Goal: Task Accomplishment & Management: Complete application form

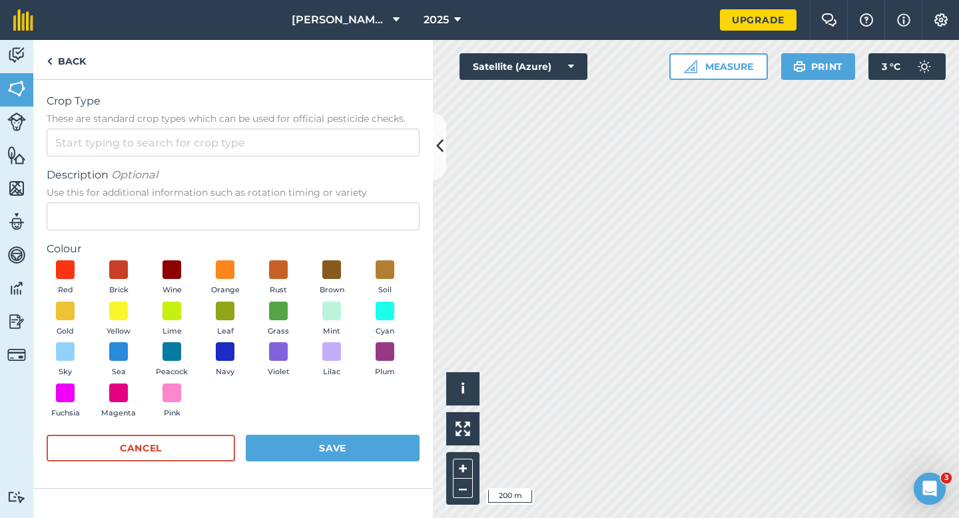
click at [354, 156] on form "Crop Type These are standard crop types which can be used for official pesticid…" at bounding box center [233, 283] width 373 height 381
click at [354, 151] on input "Crop Type These are standard crop types which can be used for official pesticid…" at bounding box center [233, 142] width 373 height 28
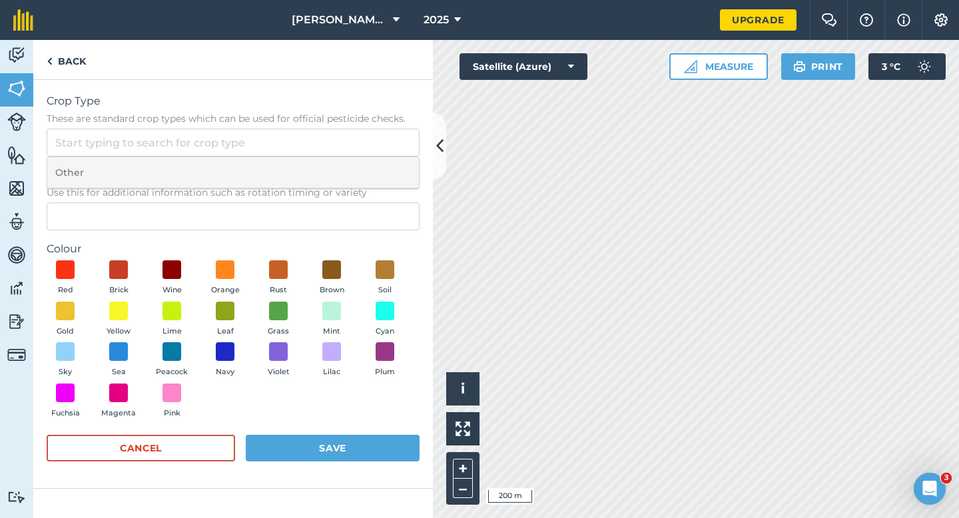
click at [354, 170] on li "Other" at bounding box center [232, 172] width 371 height 31
type input "Other"
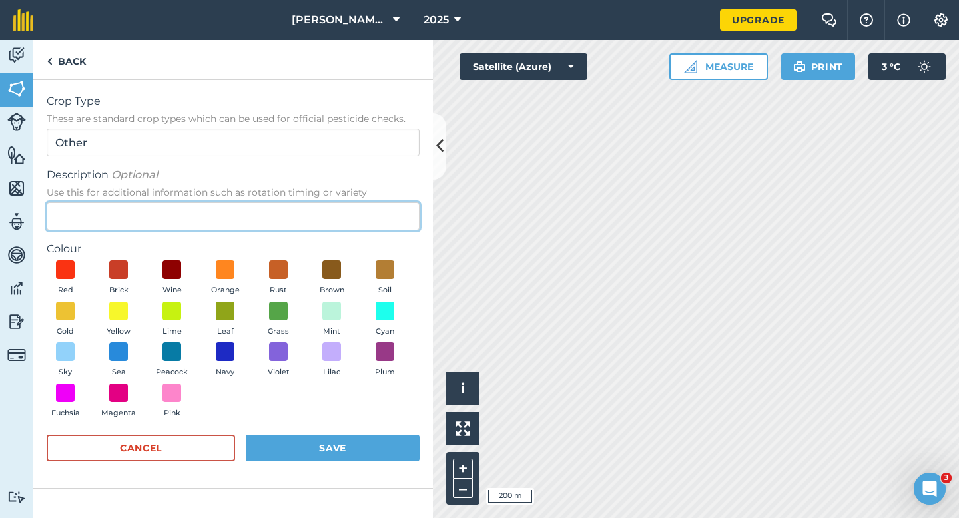
click at [354, 208] on input "Description Optional Use this for additional information such as rotation timin…" at bounding box center [233, 216] width 373 height 28
type input "Watties Peas"
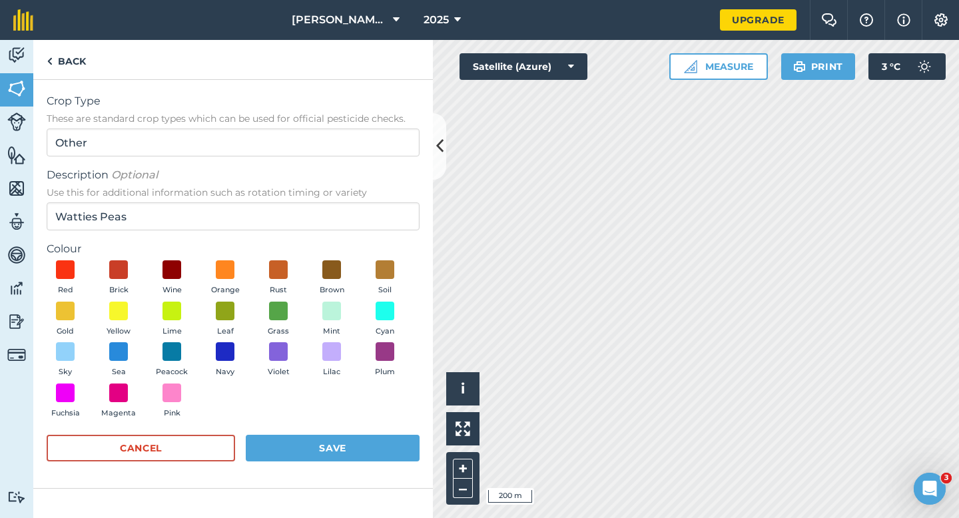
click at [196, 309] on div "Red Brick Wine Orange Rust Brown Soil Gold Yellow Lime Leaf Grass Mint Cyan Sky…" at bounding box center [233, 342] width 373 height 164
click at [232, 312] on span at bounding box center [225, 310] width 21 height 21
click at [322, 468] on div "Cancel Save" at bounding box center [233, 455] width 373 height 40
click at [322, 447] on button "Save" at bounding box center [333, 448] width 174 height 27
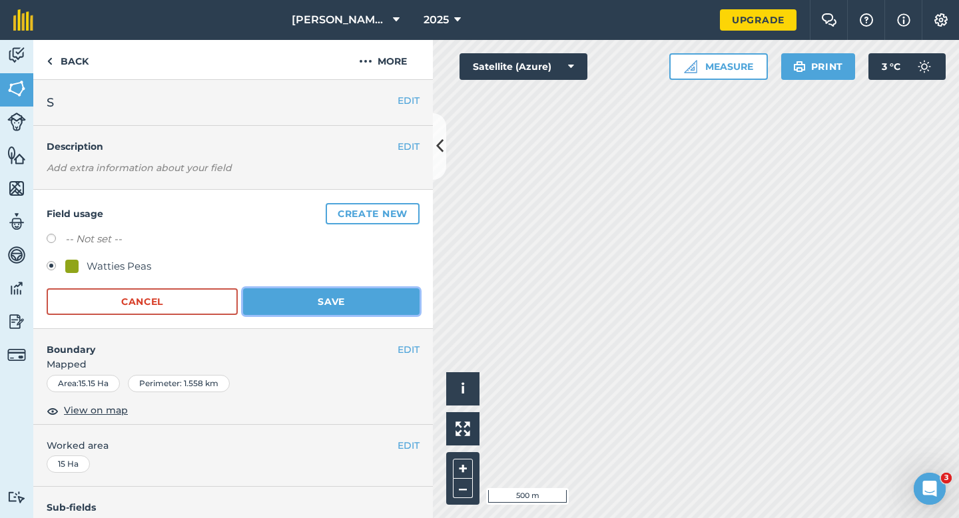
click at [365, 302] on button "Save" at bounding box center [331, 301] width 176 height 27
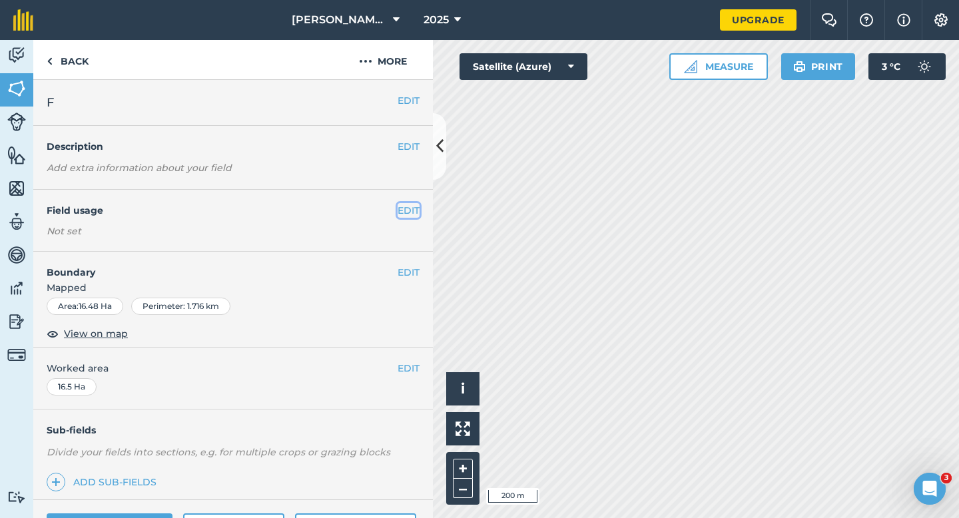
click at [411, 208] on button "EDIT" at bounding box center [408, 210] width 22 height 15
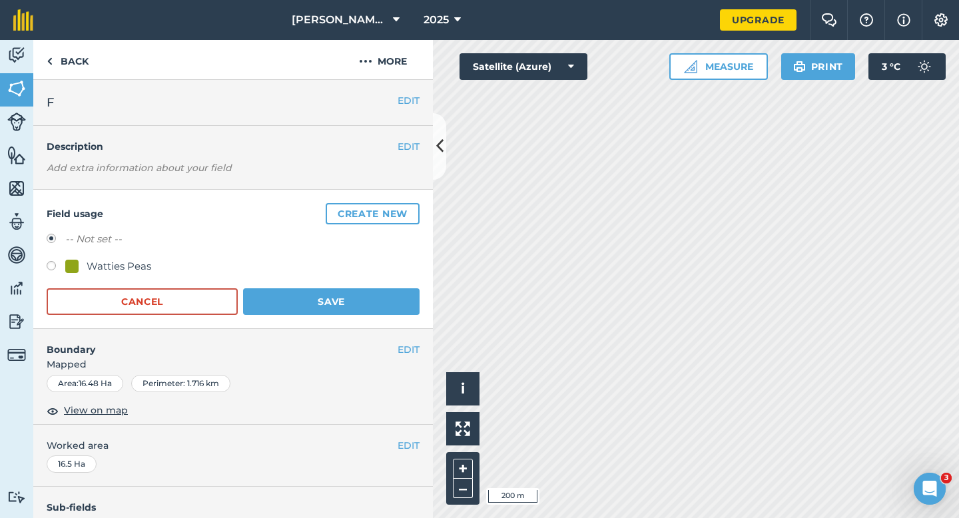
click at [411, 208] on button "Create new" at bounding box center [373, 213] width 94 height 21
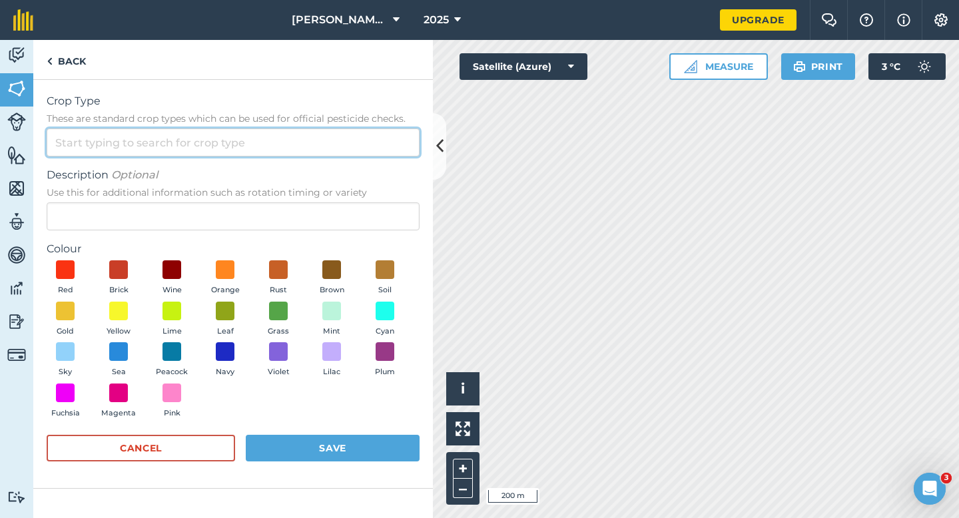
click at [369, 134] on input "Crop Type These are standard crop types which can be used for official pesticid…" at bounding box center [233, 142] width 373 height 28
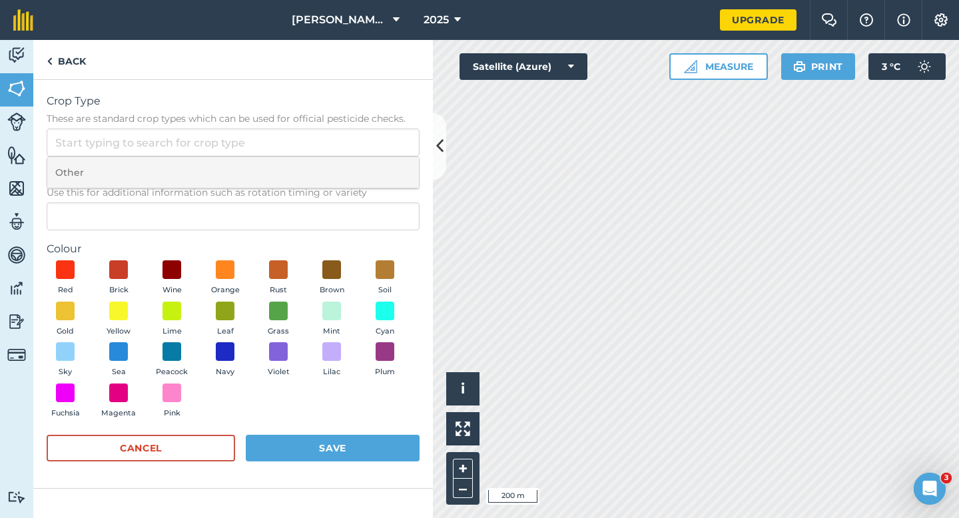
click at [369, 157] on li "Other" at bounding box center [232, 172] width 371 height 31
type input "Other"
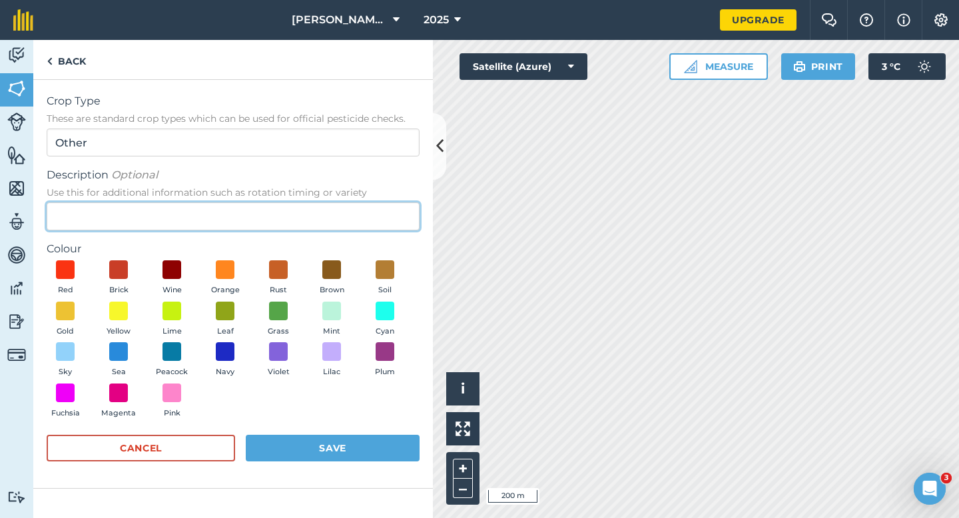
click at [367, 204] on input "Description Optional Use this for additional information such as rotation timin…" at bounding box center [233, 216] width 373 height 28
type input "Radish Seed"
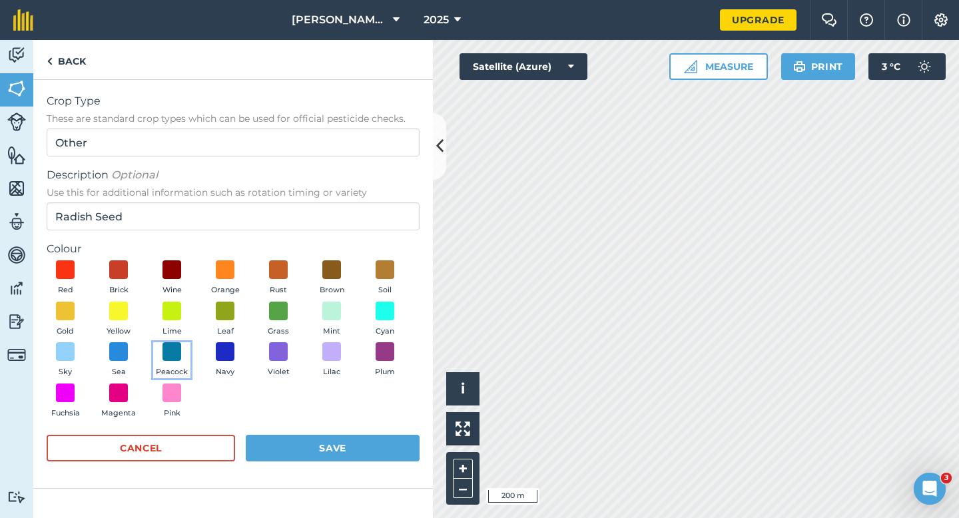
click at [182, 350] on button "Peacock" at bounding box center [171, 360] width 37 height 36
click at [301, 441] on button "Save" at bounding box center [333, 448] width 174 height 27
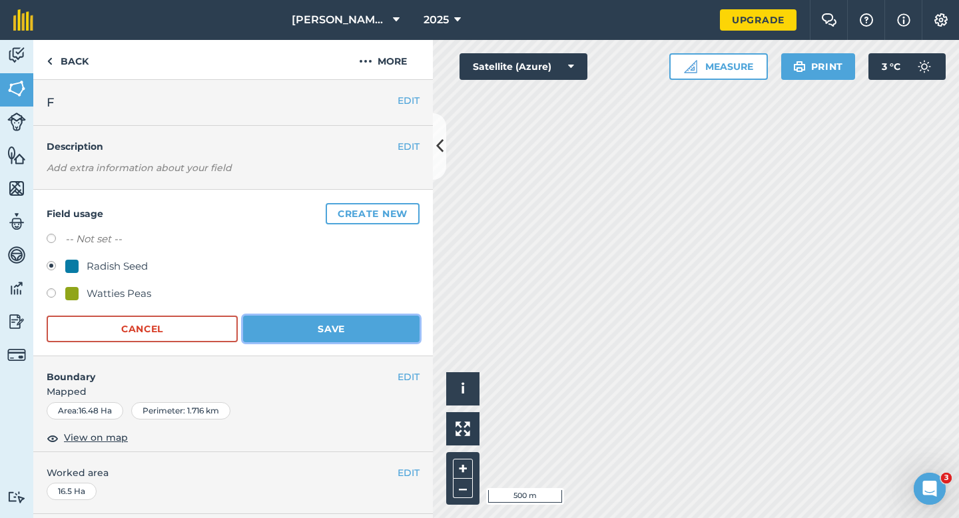
click at [347, 330] on button "Save" at bounding box center [331, 329] width 176 height 27
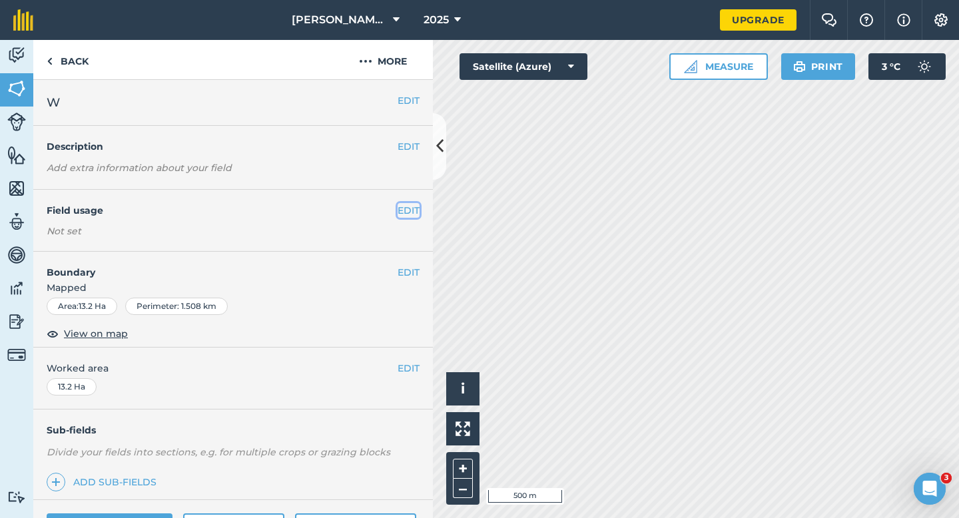
click at [401, 208] on button "EDIT" at bounding box center [408, 210] width 22 height 15
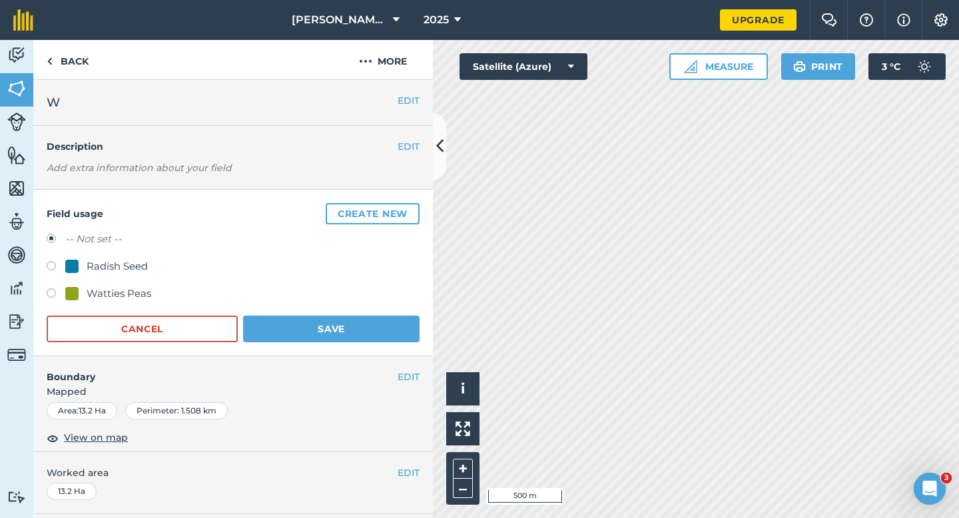
click at [111, 270] on div "Radish Seed" at bounding box center [117, 266] width 61 height 16
radio input "true"
radio input "false"
click at [335, 320] on button "Save" at bounding box center [331, 329] width 176 height 27
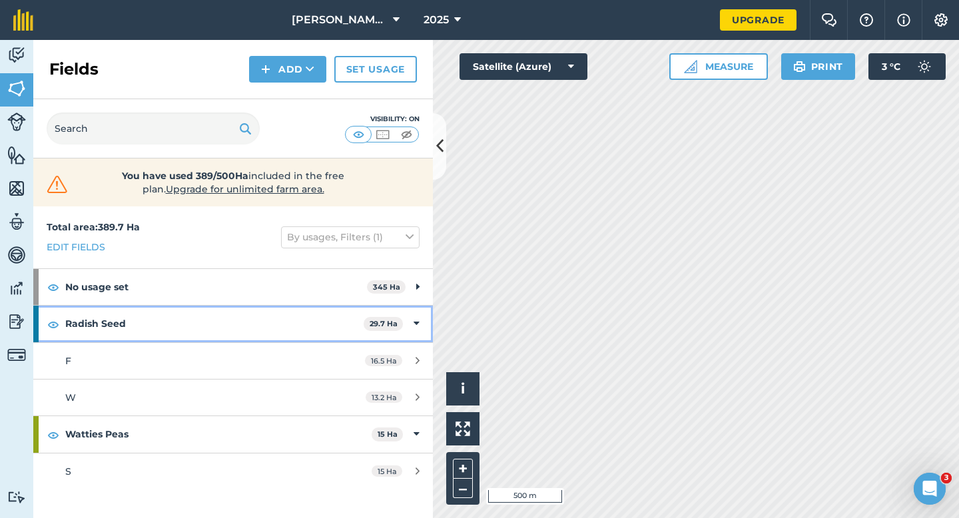
click at [416, 318] on icon at bounding box center [416, 323] width 6 height 15
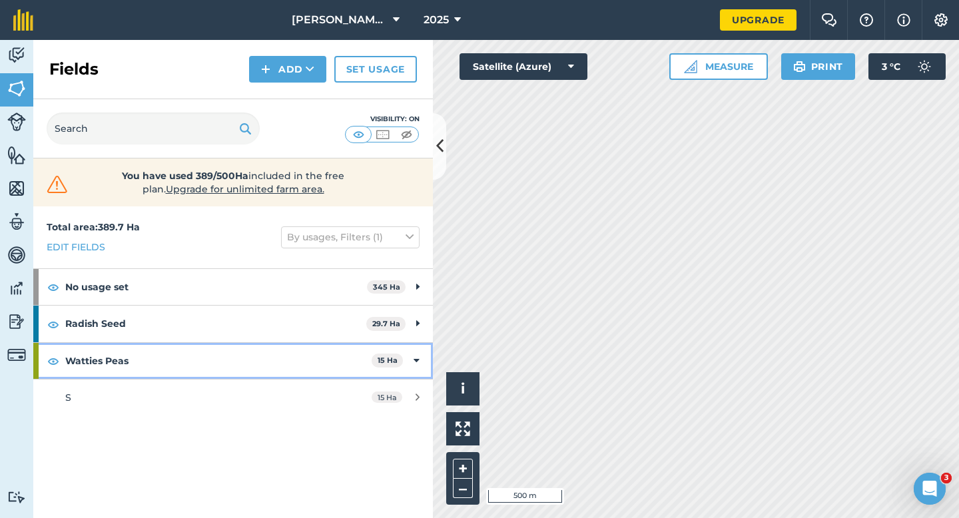
click at [414, 359] on icon at bounding box center [416, 360] width 6 height 15
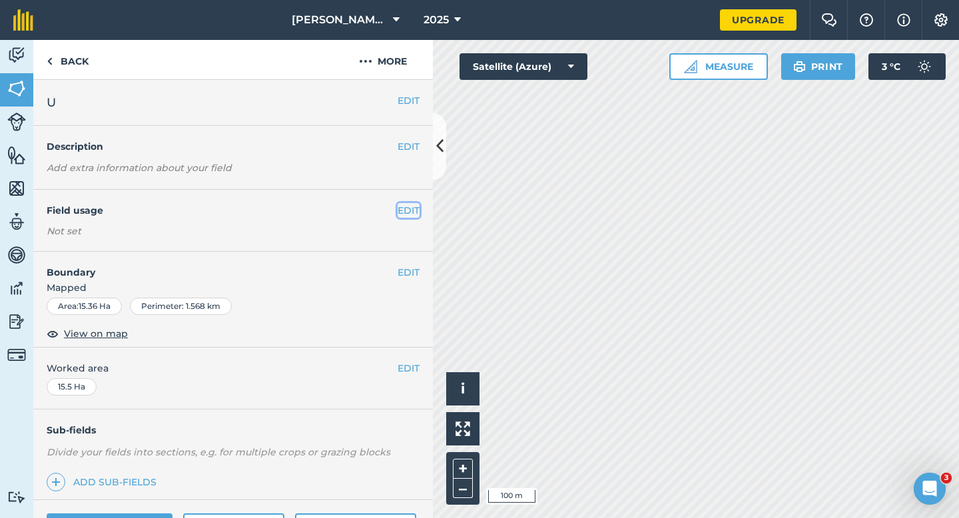
click at [404, 203] on button "EDIT" at bounding box center [408, 210] width 22 height 15
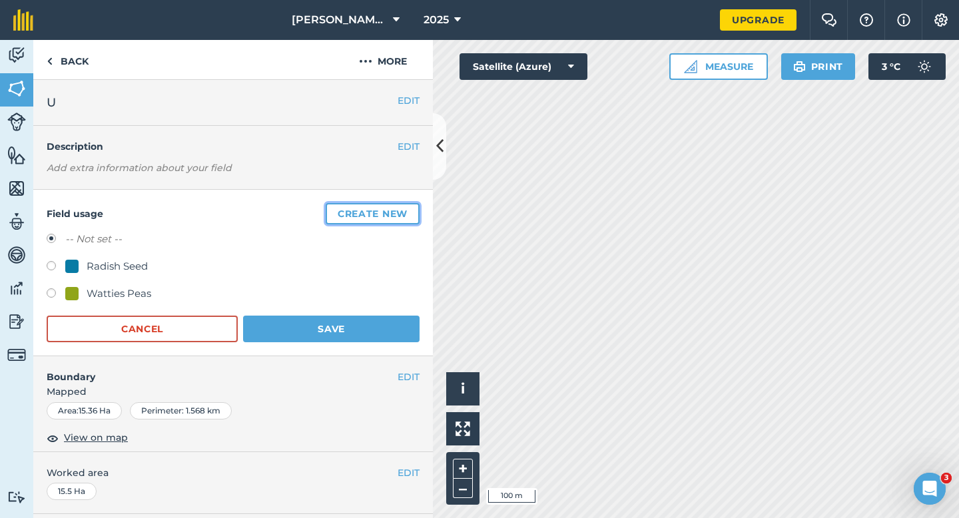
click at [405, 208] on button "Create new" at bounding box center [373, 213] width 94 height 21
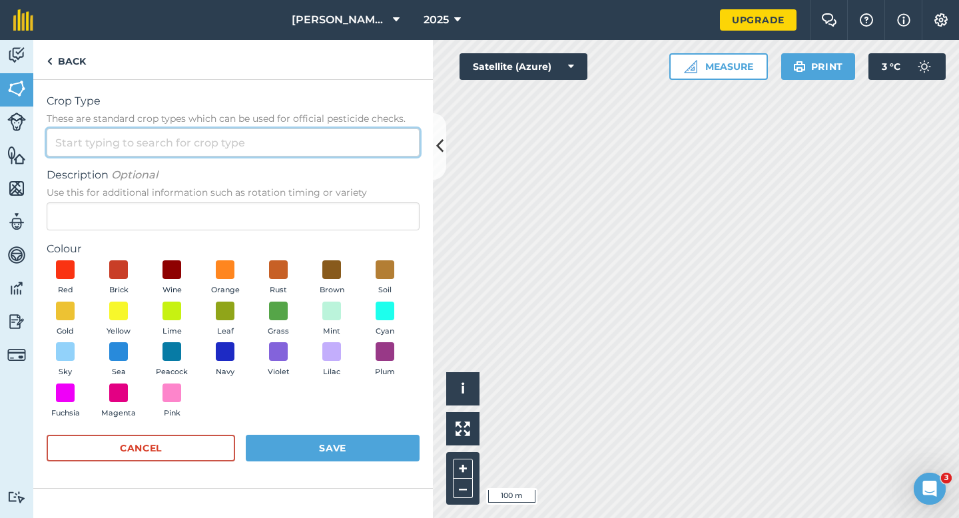
click at [362, 140] on input "Crop Type These are standard crop types which can be used for official pesticid…" at bounding box center [233, 142] width 373 height 28
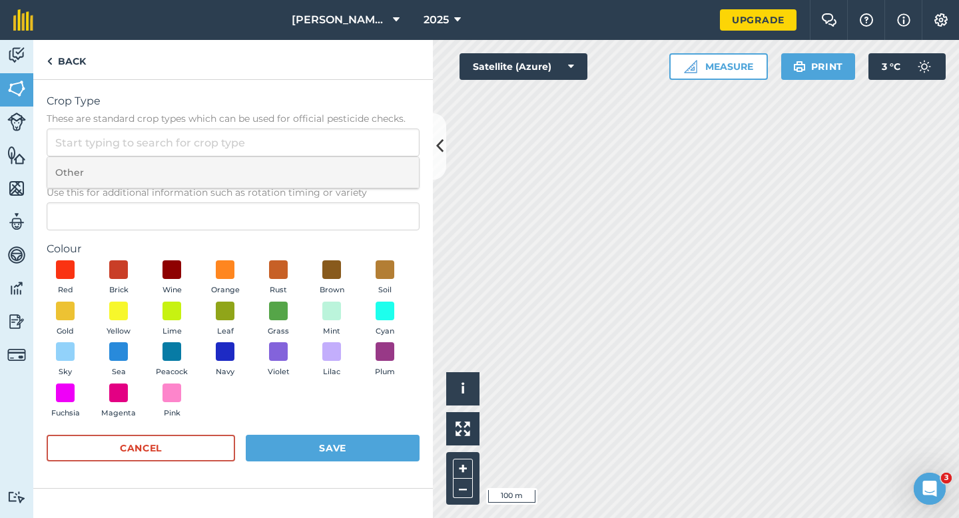
click at [363, 168] on li "Other" at bounding box center [232, 172] width 371 height 31
type input "Other"
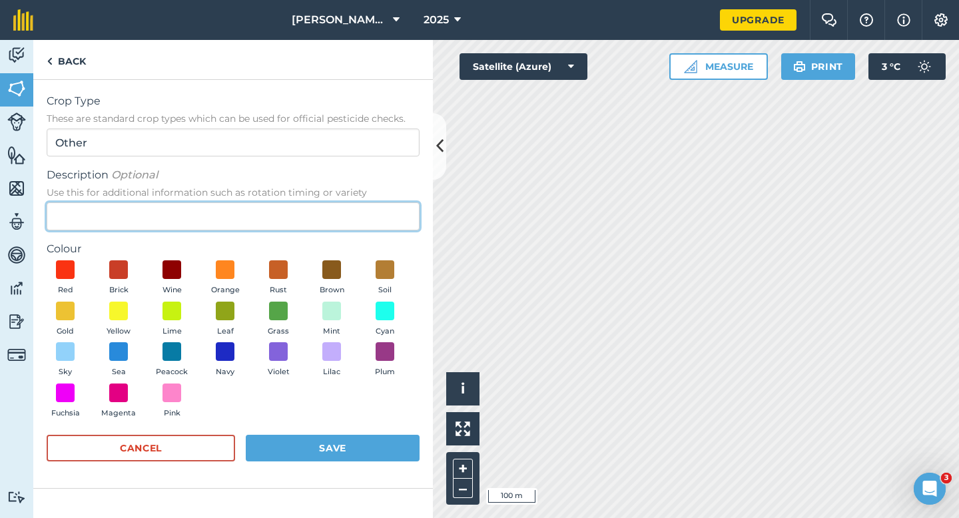
click at [363, 214] on input "Description Optional Use this for additional information such as rotation timin…" at bounding box center [233, 216] width 373 height 28
drag, startPoint x: 174, startPoint y: 229, endPoint x: 1, endPoint y: 198, distance: 175.2
click at [1, 198] on div "Activity Fields Livestock Features Maps Team Vehicles Data Reporting Billing Tu…" at bounding box center [479, 279] width 959 height 478
type input "Spinach Seed"
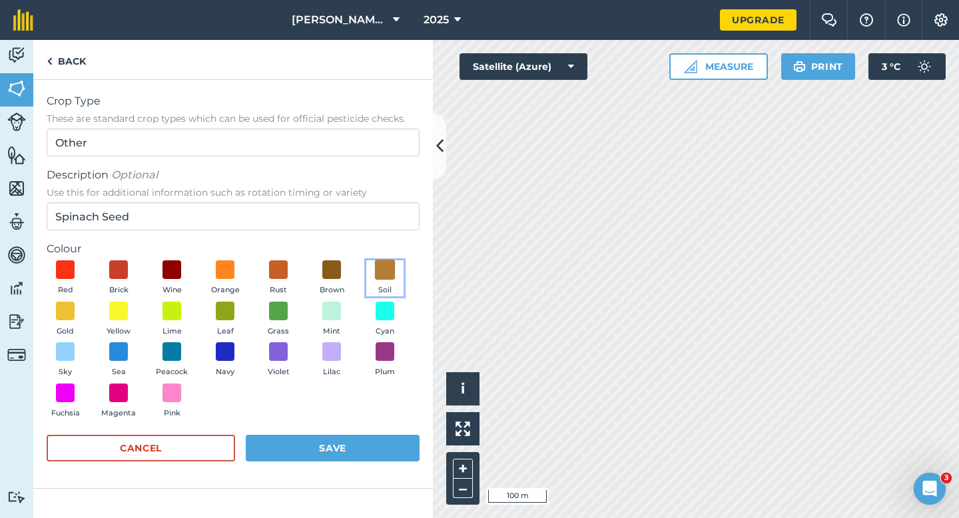
click at [379, 264] on span at bounding box center [385, 270] width 21 height 21
click at [338, 274] on span at bounding box center [332, 270] width 21 height 21
click at [391, 270] on span at bounding box center [385, 270] width 21 height 21
click at [388, 448] on button "Save" at bounding box center [333, 448] width 174 height 27
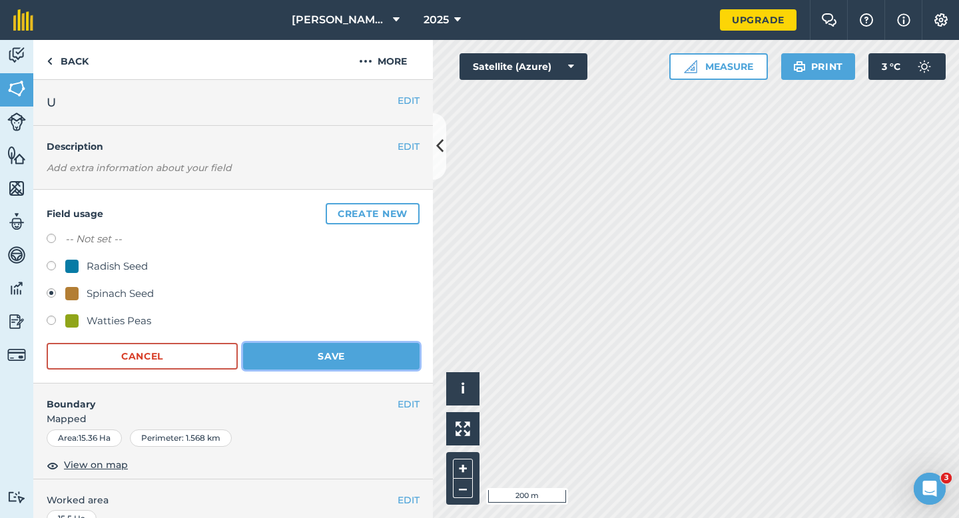
click at [328, 354] on button "Save" at bounding box center [331, 356] width 176 height 27
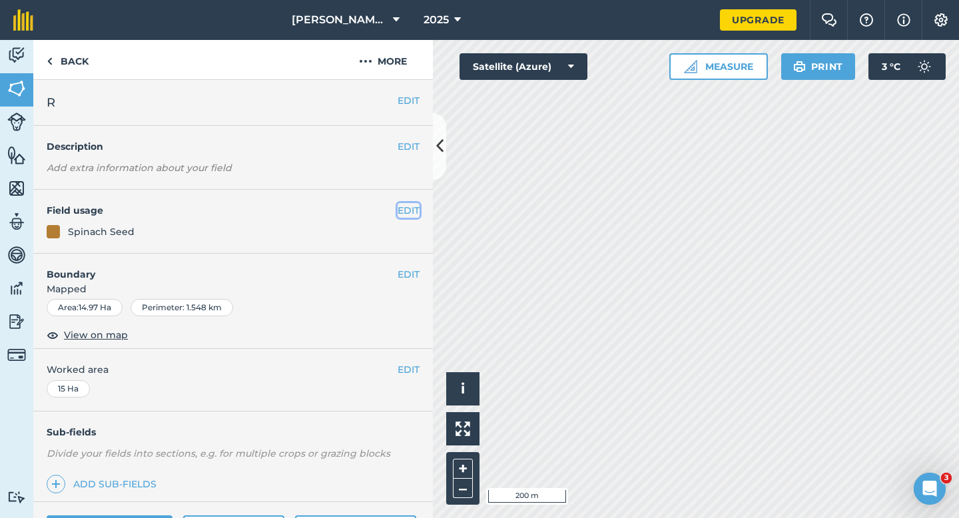
click at [407, 209] on button "EDIT" at bounding box center [408, 210] width 22 height 15
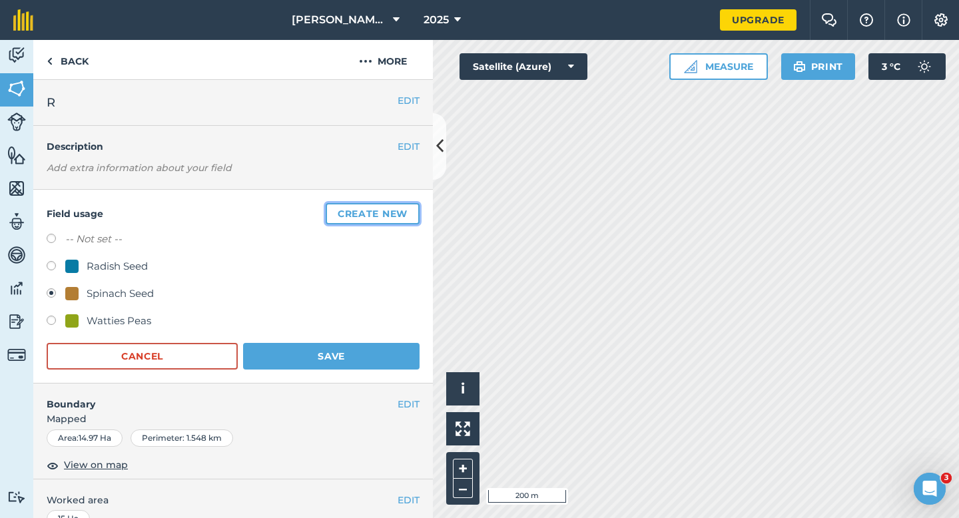
click at [407, 209] on button "Create new" at bounding box center [373, 213] width 94 height 21
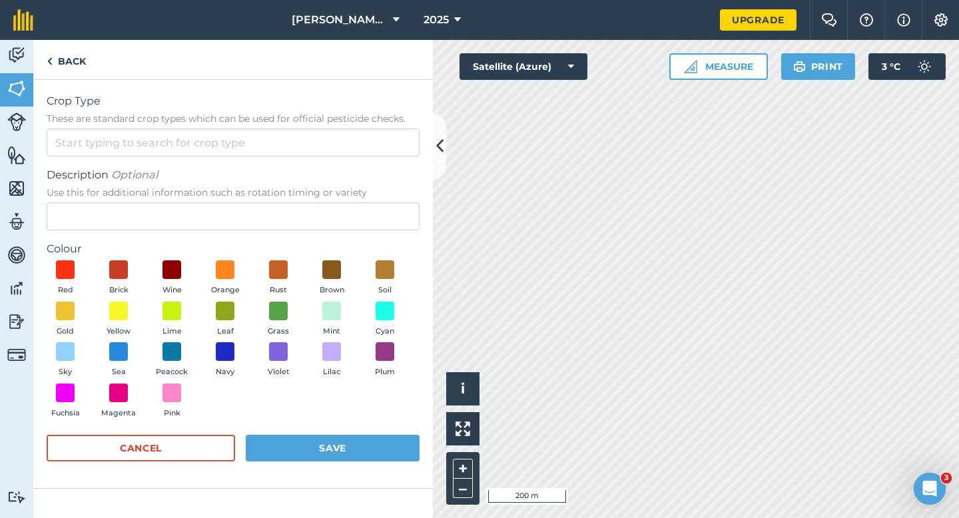
click at [346, 116] on span "These are standard crop types which can be used for official pesticide checks." at bounding box center [233, 118] width 373 height 13
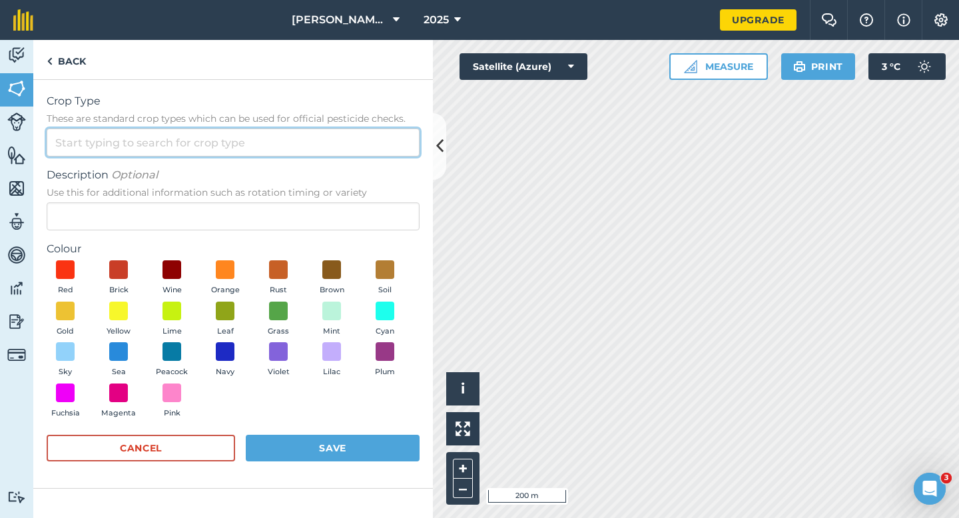
click at [346, 128] on input "Crop Type These are standard crop types which can be used for official pesticid…" at bounding box center [233, 142] width 373 height 28
click at [346, 143] on input "Crop Type These are standard crop types which can be used for official pesticid…" at bounding box center [233, 142] width 373 height 28
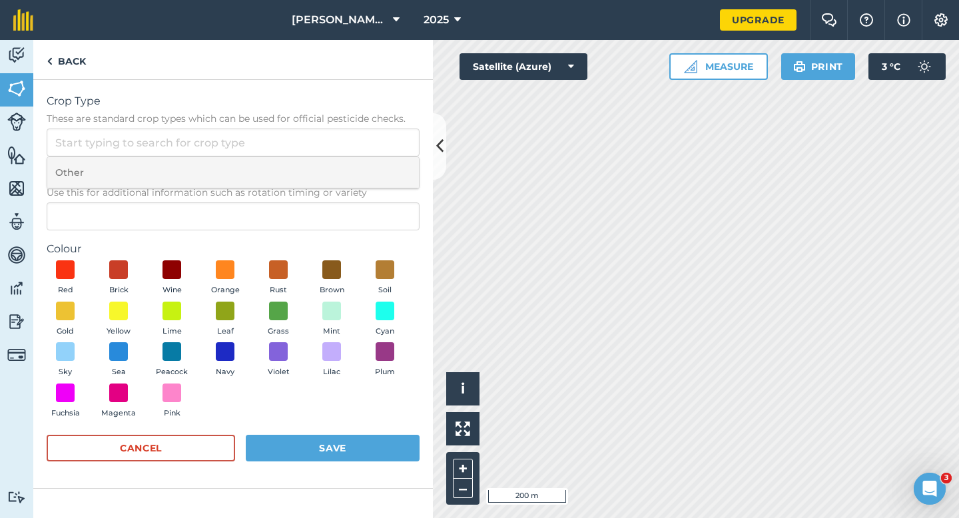
click at [346, 181] on li "Other" at bounding box center [232, 172] width 371 height 31
type input "Other"
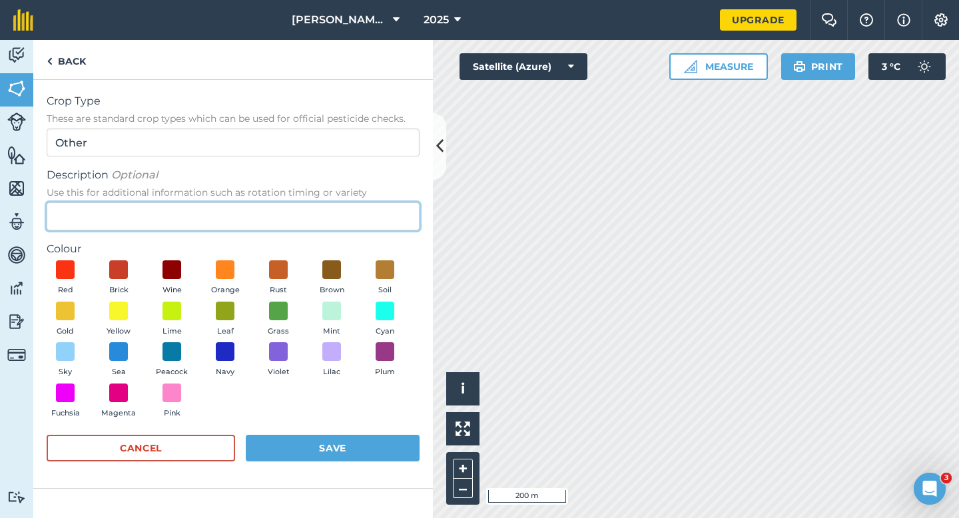
click at [346, 211] on input "Description Optional Use this for additional information such as rotation timin…" at bounding box center [233, 216] width 373 height 28
type input "Carrot Seed"
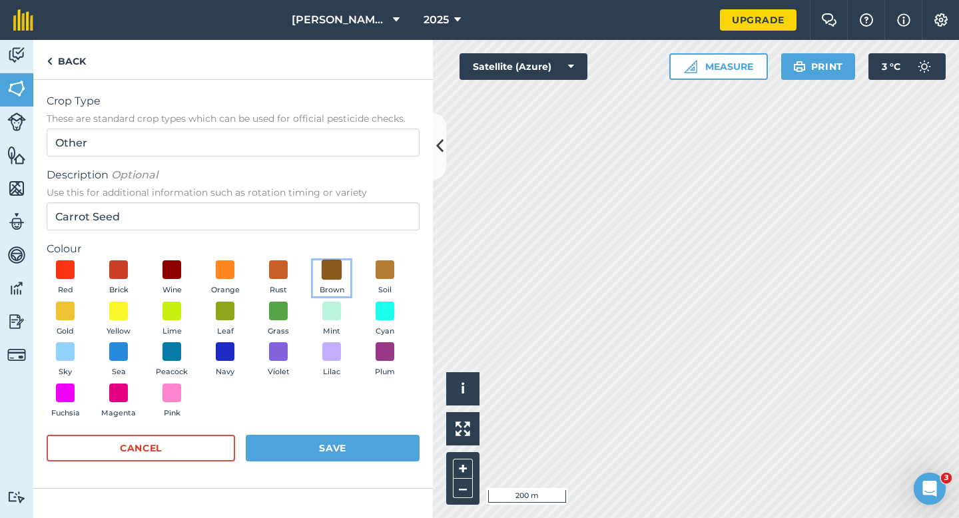
click at [328, 277] on span at bounding box center [332, 270] width 21 height 21
click at [279, 282] on button "Rust" at bounding box center [278, 278] width 37 height 36
click at [330, 439] on button "Save" at bounding box center [333, 448] width 174 height 27
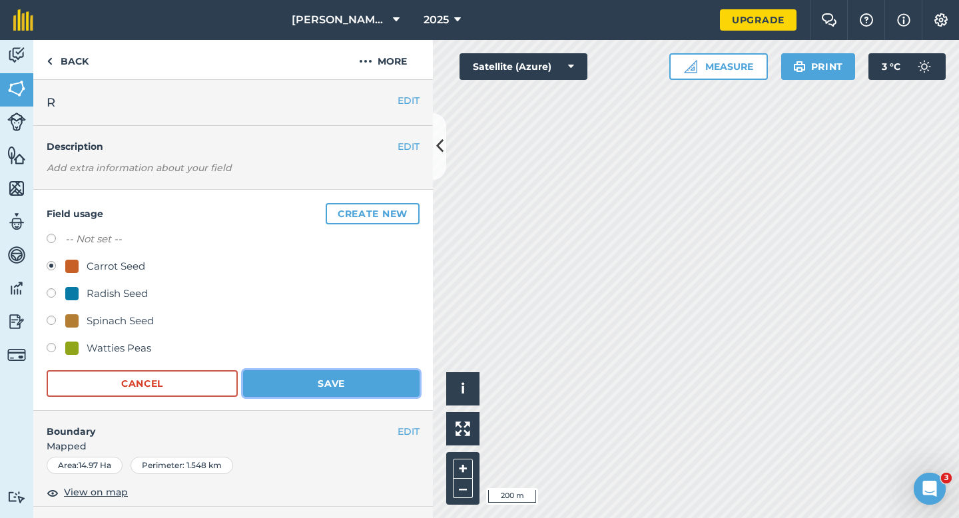
click at [370, 376] on button "Save" at bounding box center [331, 383] width 176 height 27
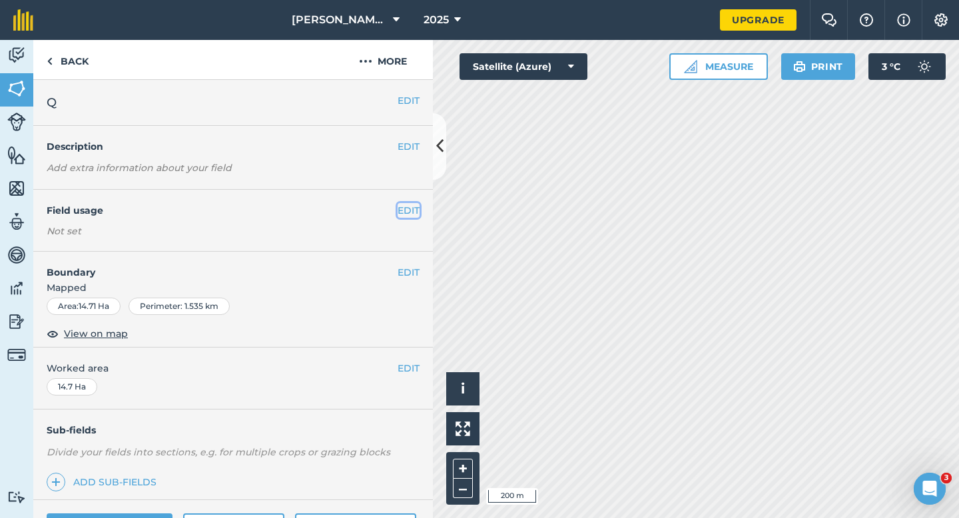
click at [419, 212] on button "EDIT" at bounding box center [408, 210] width 22 height 15
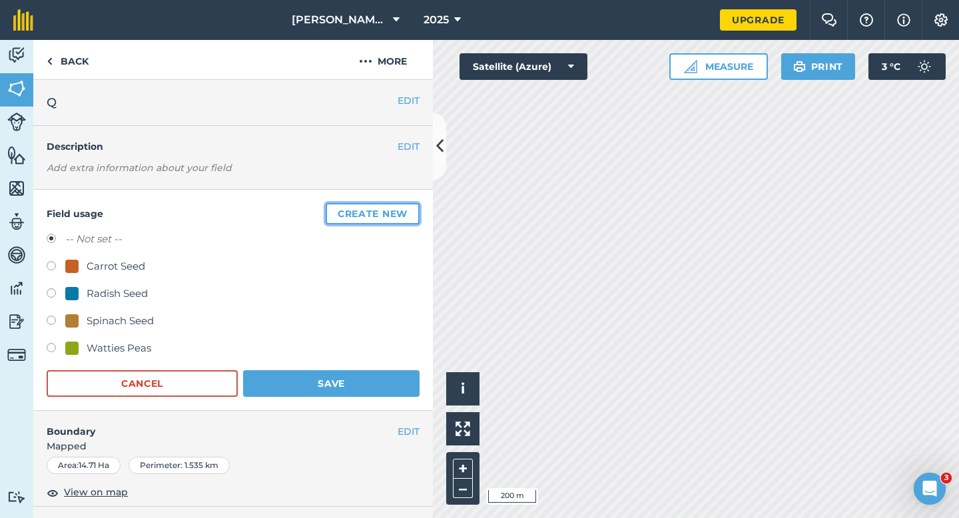
click at [415, 212] on button "Create new" at bounding box center [373, 213] width 94 height 21
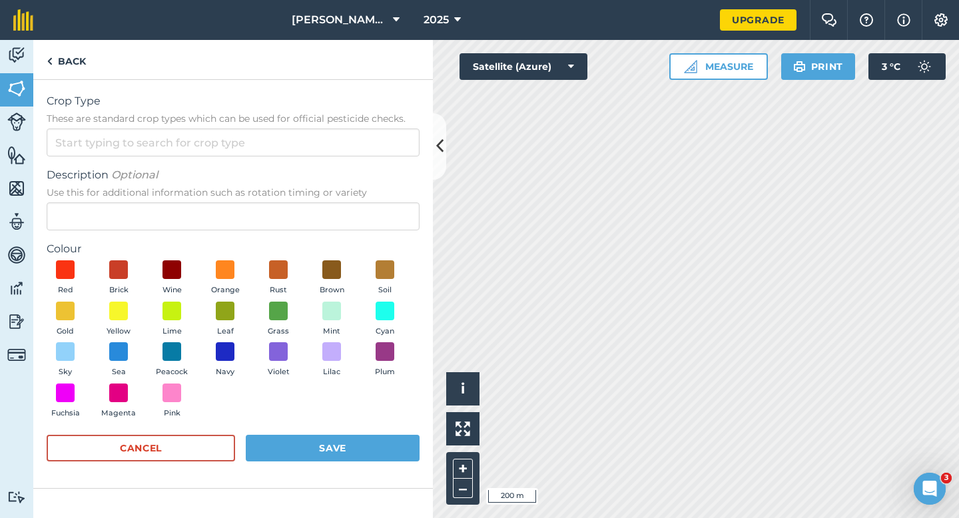
click at [373, 159] on form "Crop Type These are standard crop types which can be used for official pesticid…" at bounding box center [233, 283] width 373 height 381
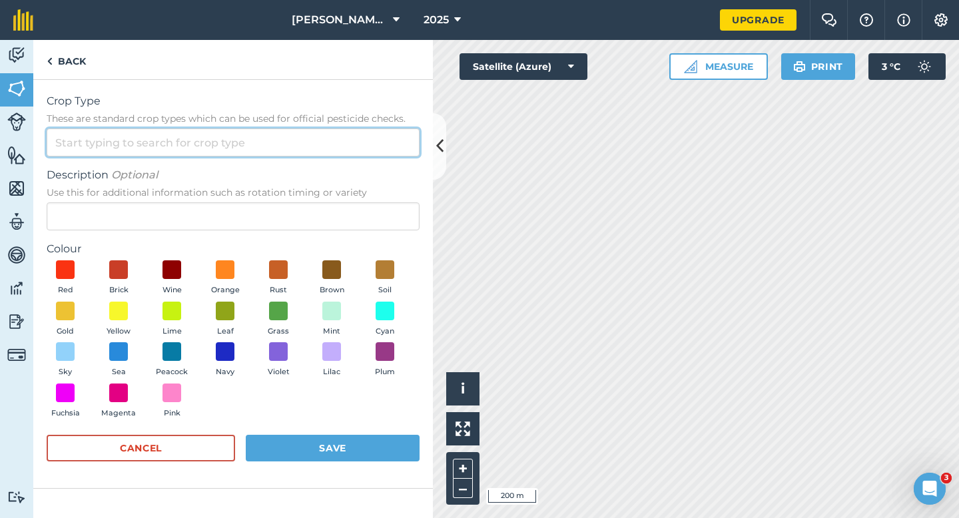
click at [373, 154] on input "Crop Type These are standard crop types which can be used for official pesticid…" at bounding box center [233, 142] width 373 height 28
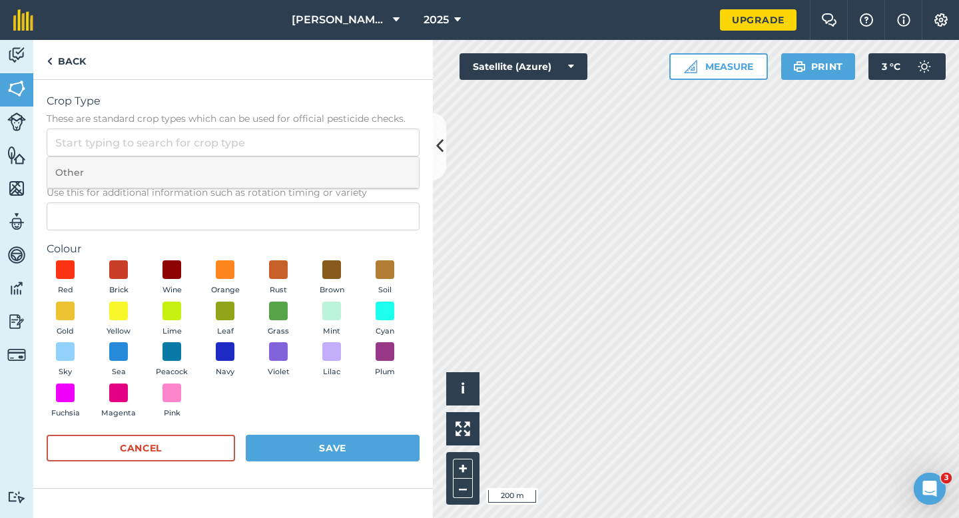
click at [373, 161] on li "Other" at bounding box center [232, 172] width 371 height 31
type input "Other"
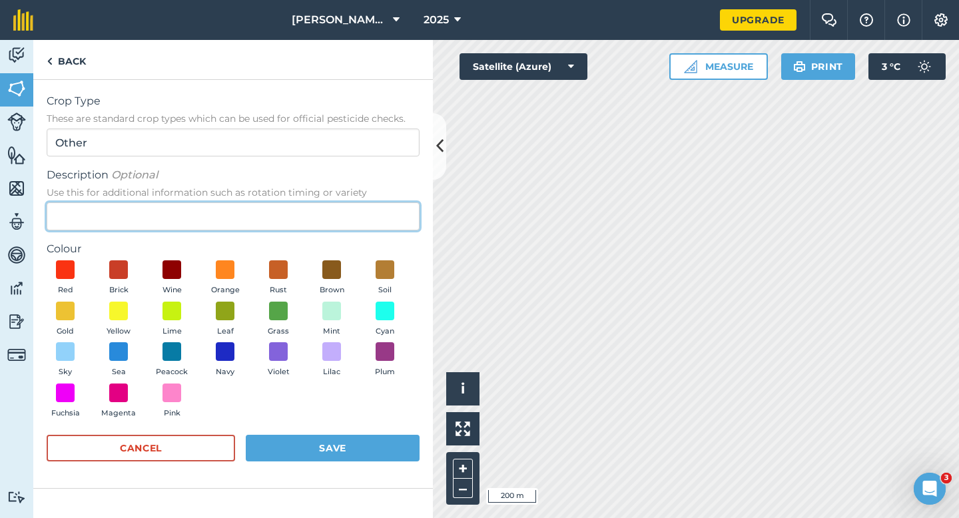
click at [373, 214] on input "Description Optional Use this for additional information such as rotation timin…" at bounding box center [233, 216] width 373 height 28
type input "Wheat"
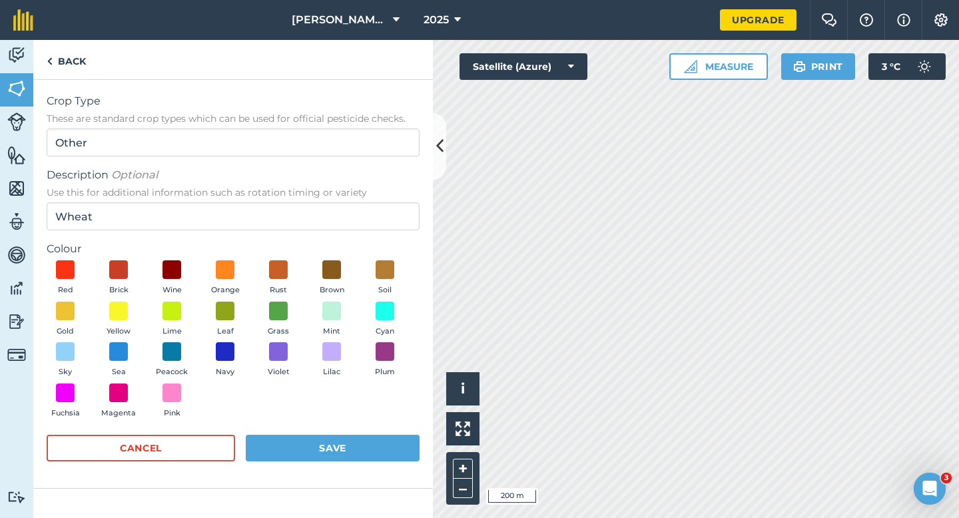
click at [78, 300] on div "Red Brick Wine Orange Rust Brown Soil Gold Yellow Lime Leaf Grass Mint Cyan Sky…" at bounding box center [233, 342] width 373 height 164
click at [78, 321] on button "Gold" at bounding box center [65, 320] width 37 height 36
click at [336, 443] on button "Save" at bounding box center [333, 448] width 174 height 27
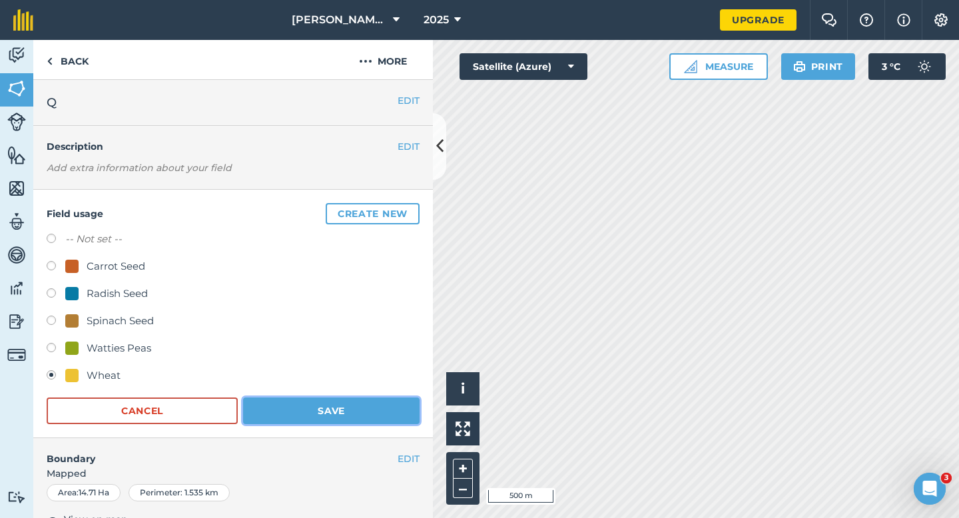
click at [353, 413] on button "Save" at bounding box center [331, 410] width 176 height 27
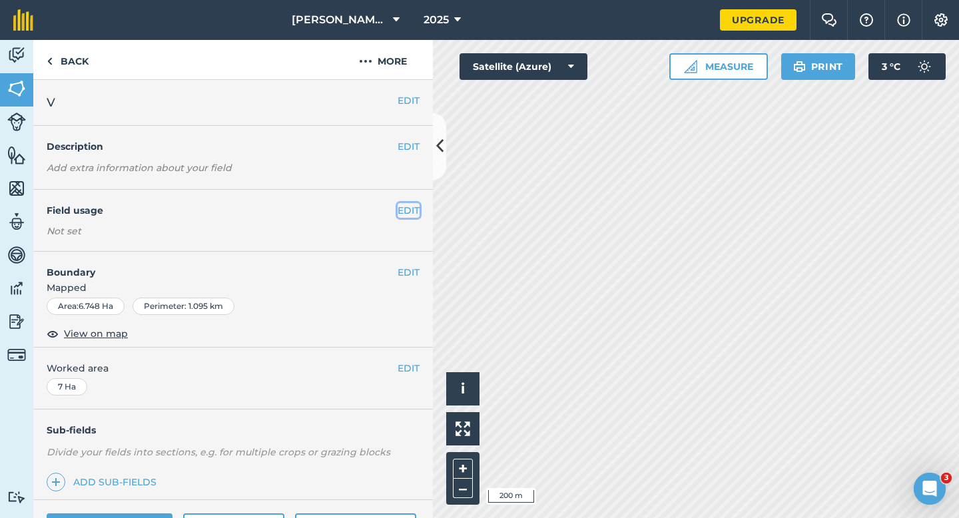
click at [409, 210] on button "EDIT" at bounding box center [408, 210] width 22 height 15
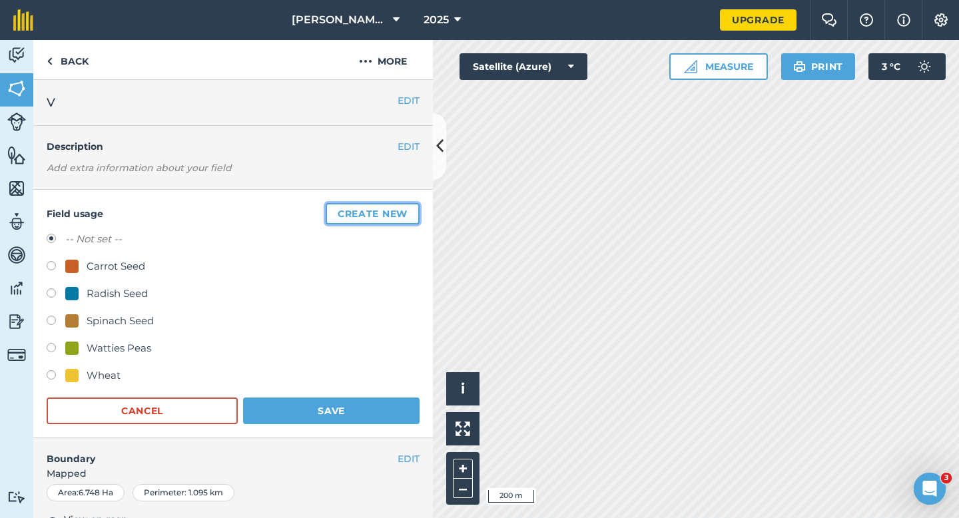
click at [409, 210] on button "Create new" at bounding box center [373, 213] width 94 height 21
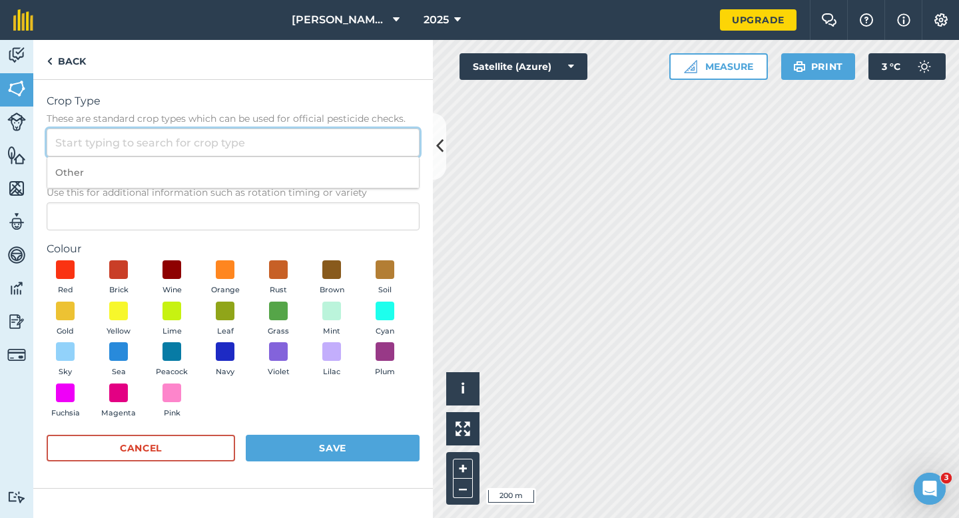
click at [354, 136] on input "Crop Type These are standard crop types which can be used for official pesticid…" at bounding box center [233, 142] width 373 height 28
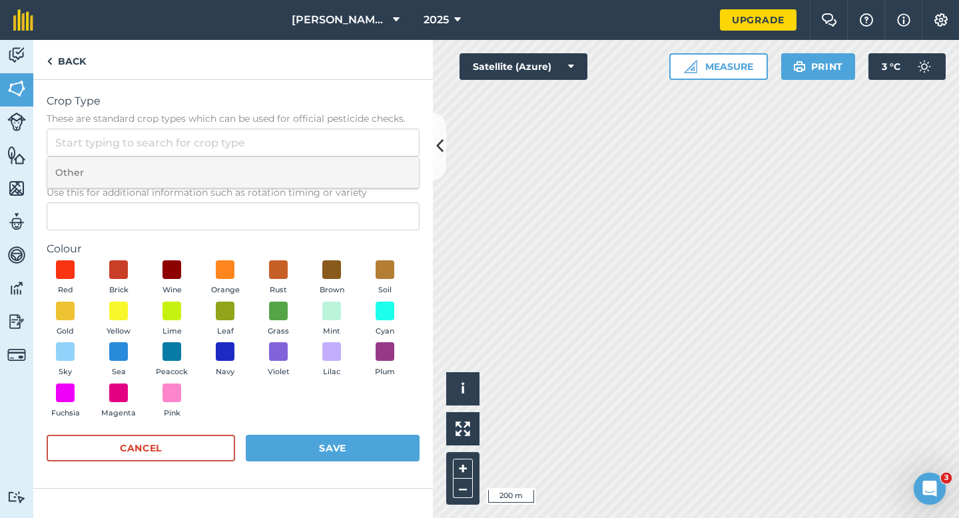
click at [354, 164] on li "Other" at bounding box center [232, 172] width 371 height 31
type input "Other"
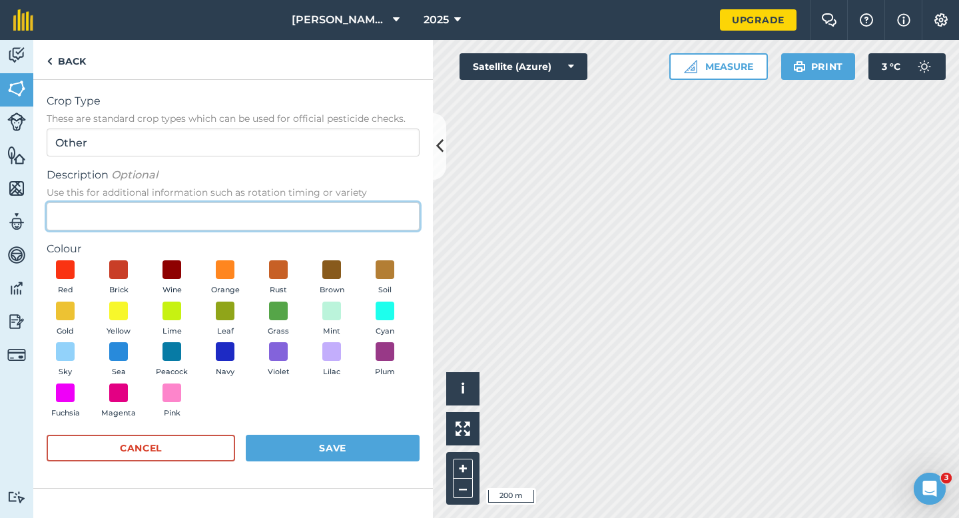
click at [357, 208] on input "Description Optional Use this for additional information such as rotation timin…" at bounding box center [233, 216] width 373 height 28
type input "Clover Seed"
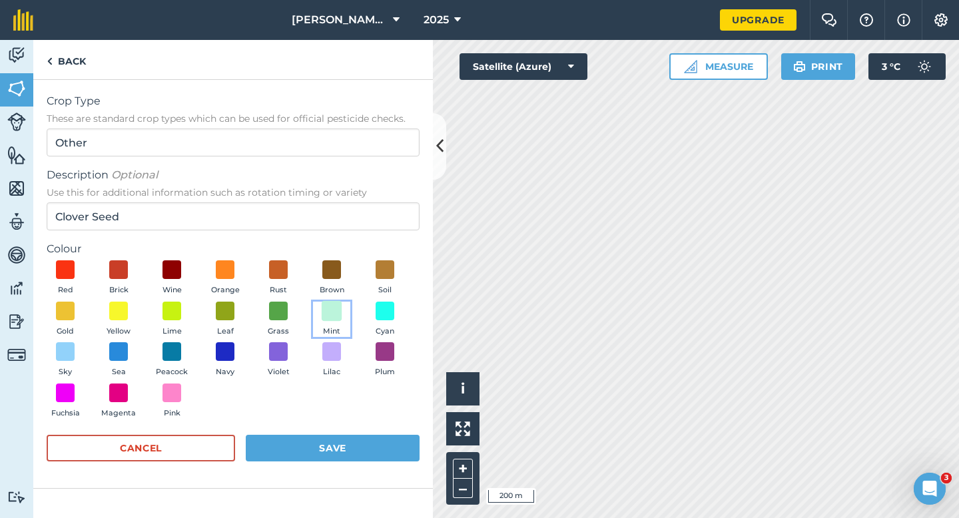
click at [330, 308] on span at bounding box center [332, 310] width 21 height 21
click at [363, 424] on form "Crop Type These are standard crop types which can be used for official pesticid…" at bounding box center [233, 283] width 373 height 381
click at [370, 437] on button "Save" at bounding box center [333, 448] width 174 height 27
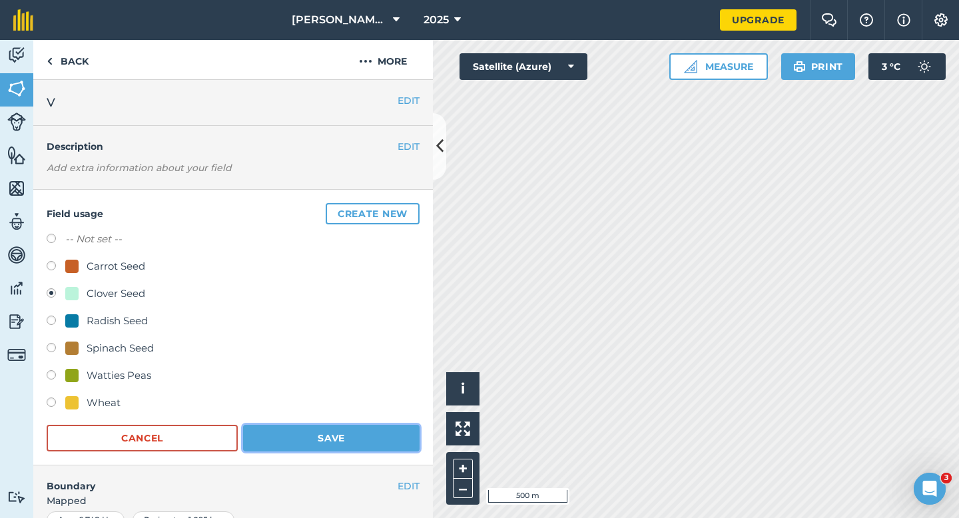
click at [376, 425] on button "Save" at bounding box center [331, 438] width 176 height 27
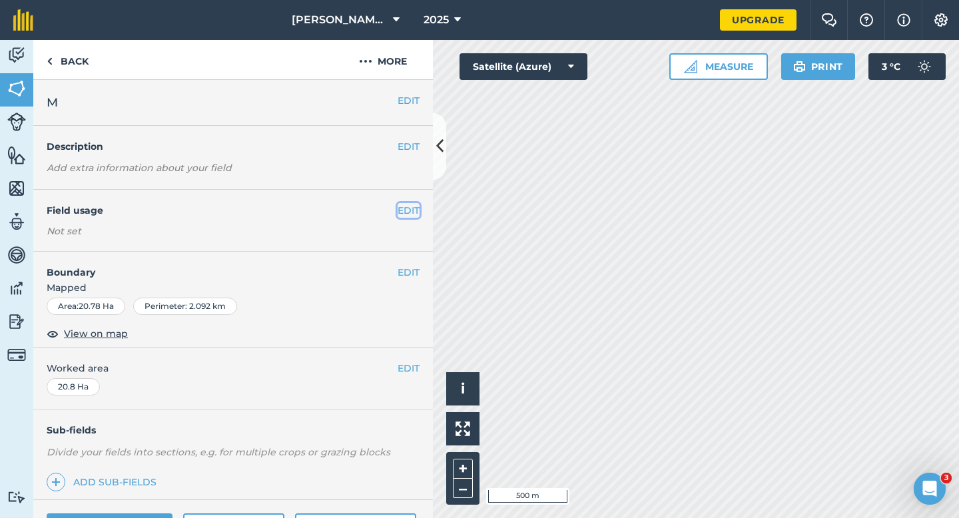
click at [408, 204] on button "EDIT" at bounding box center [408, 210] width 22 height 15
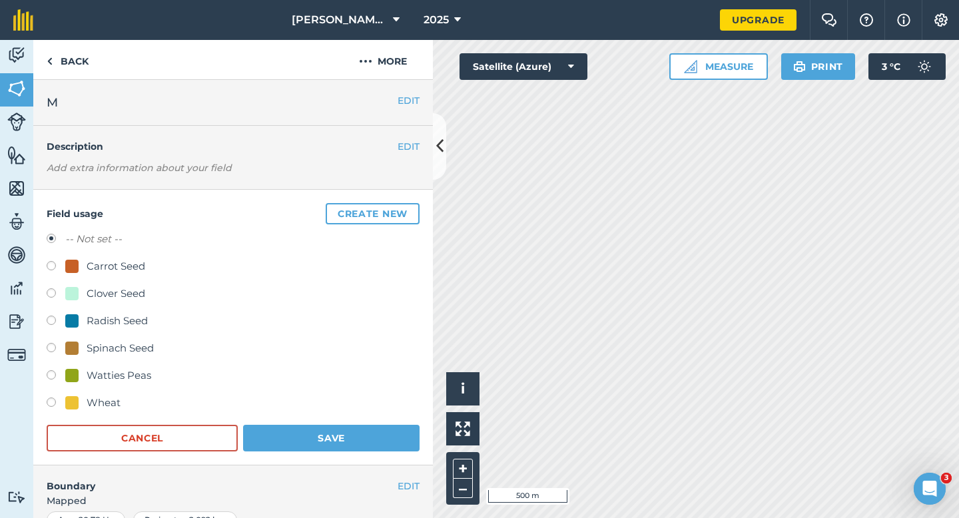
click at [109, 294] on div "Clover Seed" at bounding box center [116, 294] width 59 height 16
radio input "true"
radio input "false"
click at [287, 422] on form "-- Not set -- Carrot Seed Clover Seed Radish Seed Spinach Seed Watties Peas Whe…" at bounding box center [233, 341] width 373 height 220
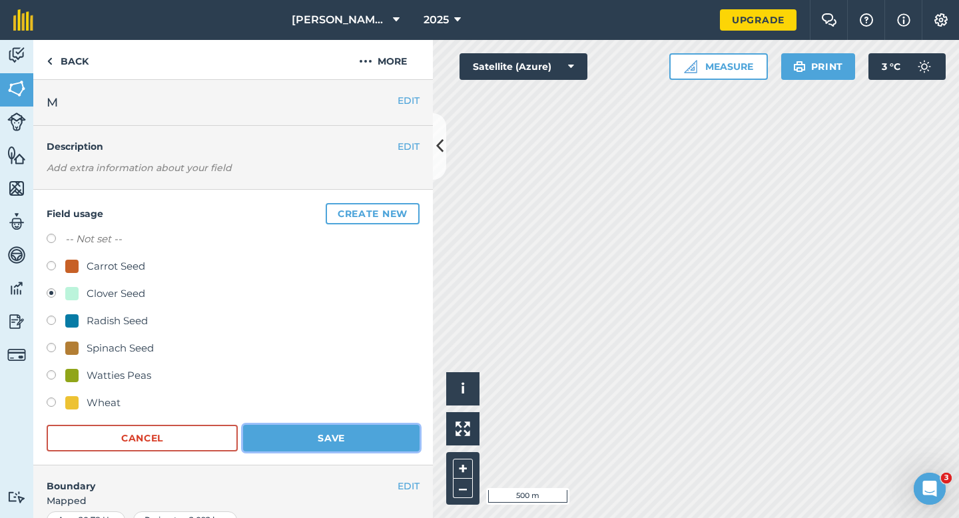
click at [385, 444] on button "Save" at bounding box center [331, 438] width 176 height 27
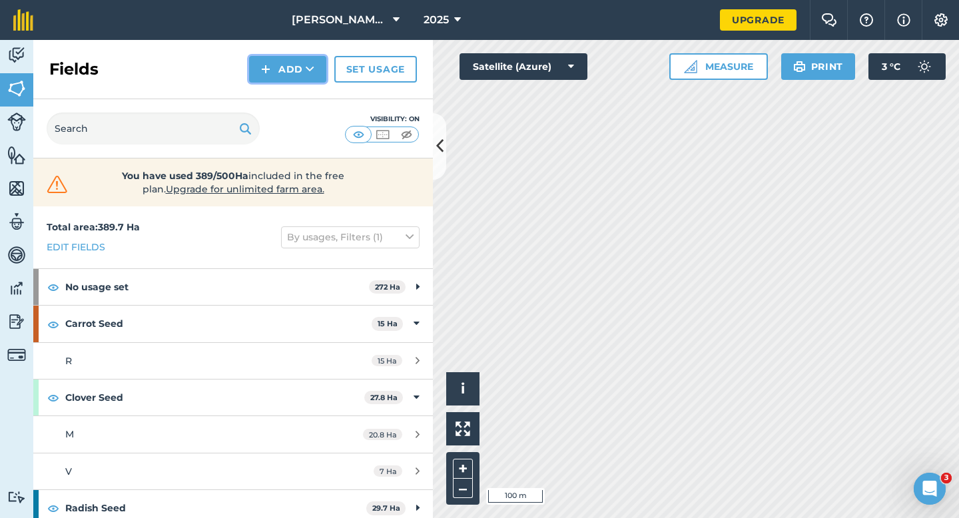
click at [266, 67] on img at bounding box center [265, 69] width 9 height 16
click at [270, 113] on link "Draw" at bounding box center [287, 99] width 73 height 29
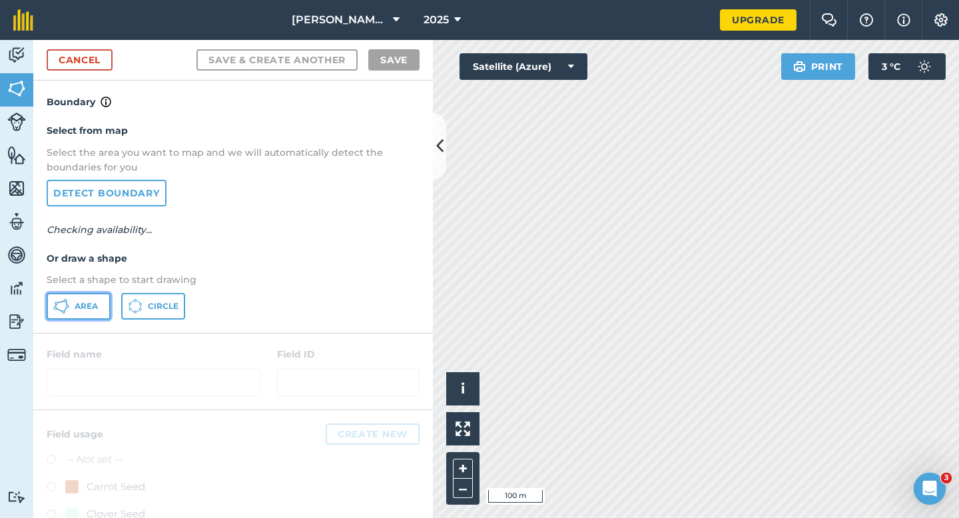
click at [88, 312] on button "Area" at bounding box center [79, 306] width 64 height 27
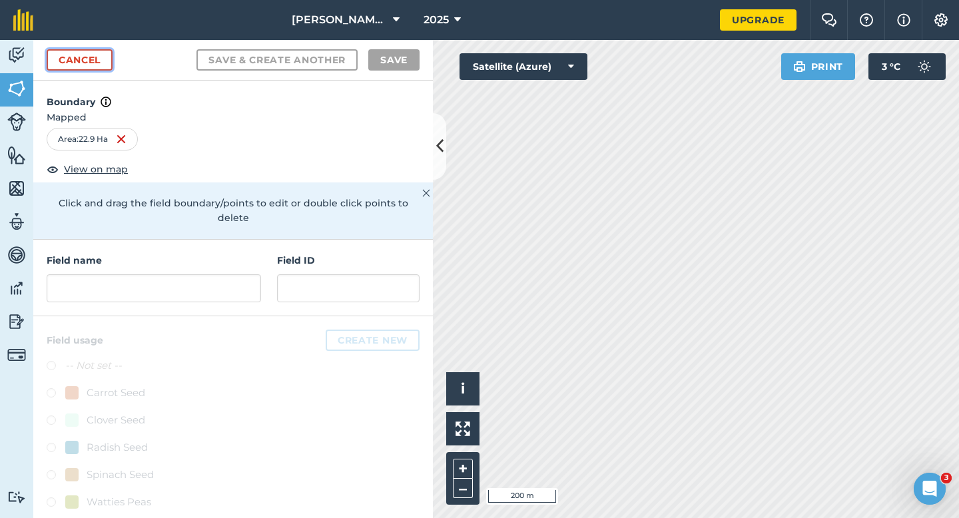
click at [96, 60] on link "Cancel" at bounding box center [80, 59] width 66 height 21
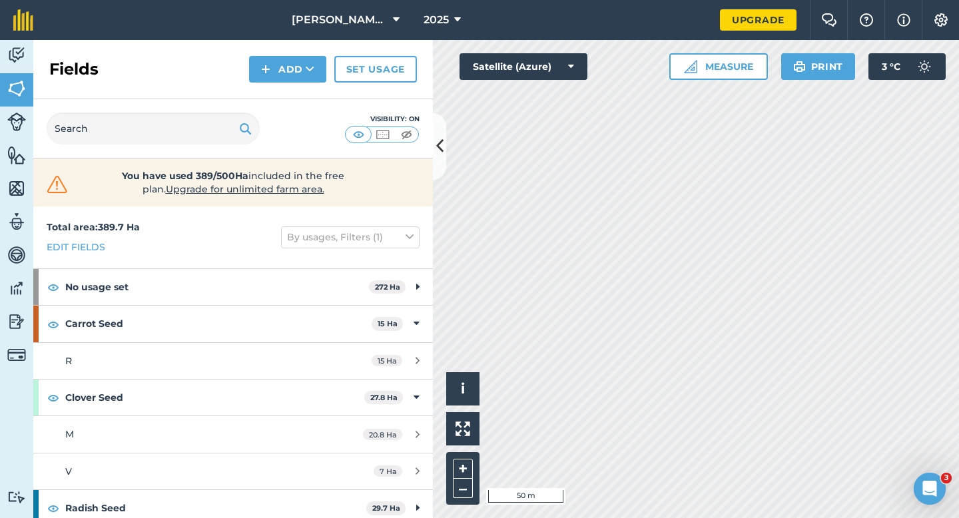
click at [383, 167] on div "Activity Fields Livestock Features Maps Team Vehicles Data Reporting Billing Tu…" at bounding box center [479, 279] width 959 height 478
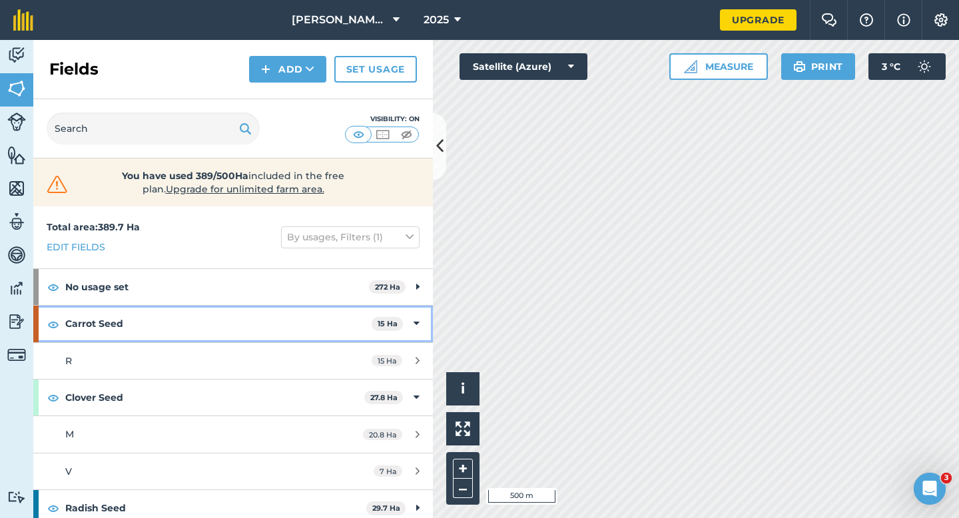
click at [401, 326] on span "15 Ha" at bounding box center [386, 324] width 31 height 14
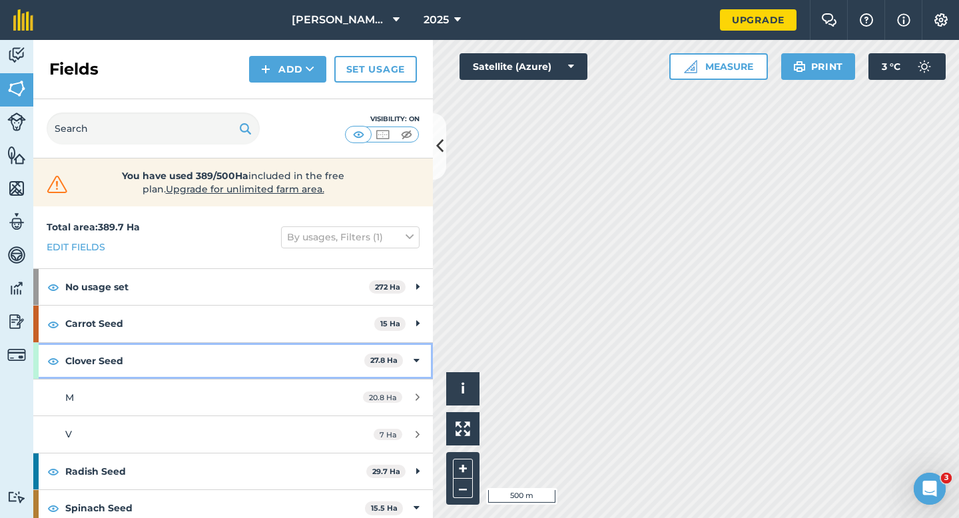
click at [405, 362] on div "Clover Seed 27.8 Ha" at bounding box center [232, 361] width 399 height 36
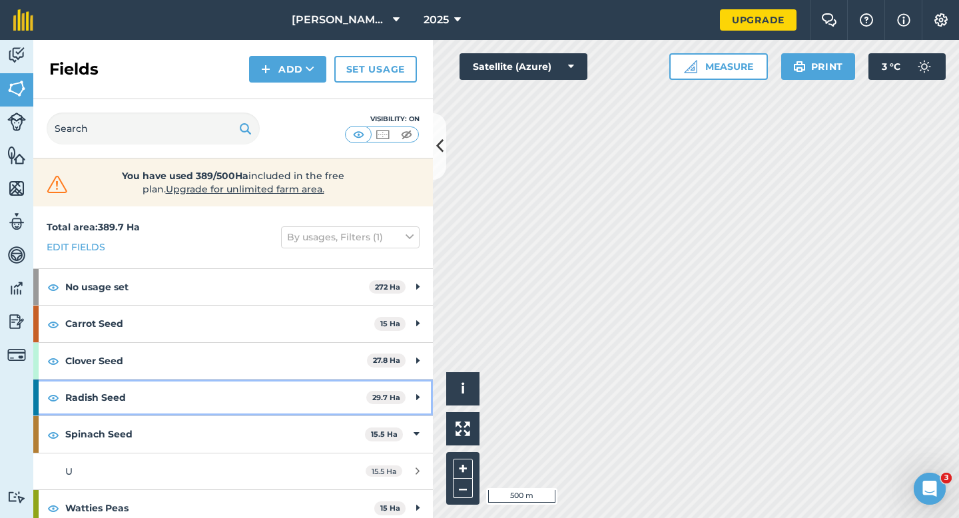
click at [416, 397] on icon at bounding box center [417, 397] width 3 height 15
click at [416, 396] on icon at bounding box center [416, 397] width 6 height 15
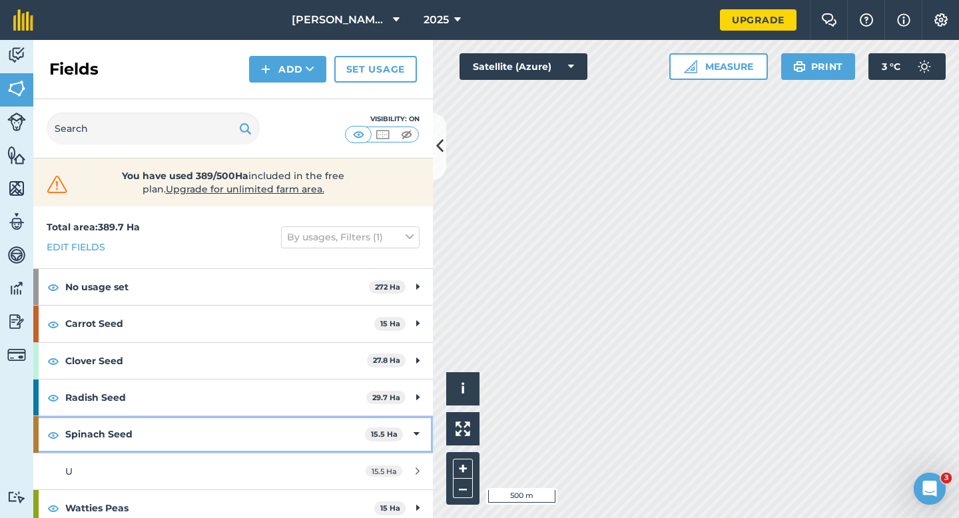
click at [416, 427] on icon at bounding box center [416, 434] width 6 height 15
